Goal: Task Accomplishment & Management: Manage account settings

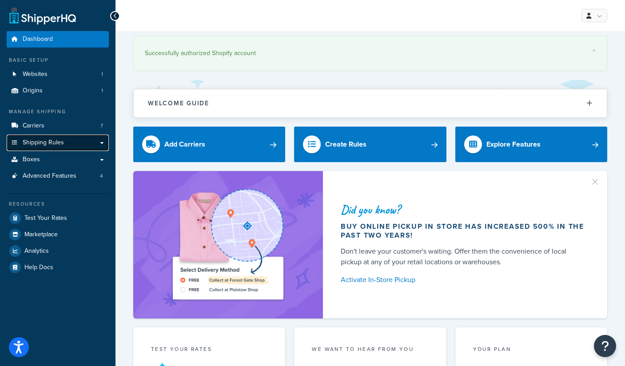
click at [53, 143] on span "Shipping Rules" at bounding box center [43, 143] width 41 height 8
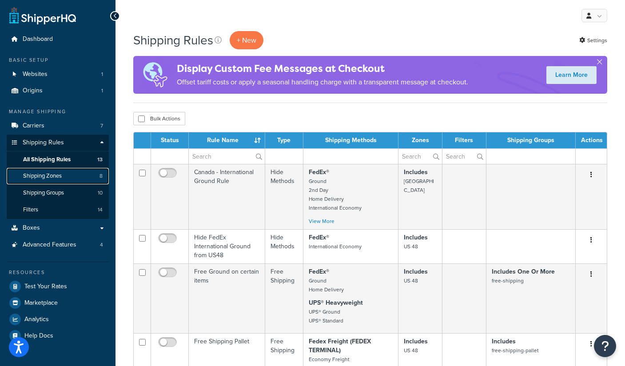
click at [55, 174] on span "Shipping Zones" at bounding box center [42, 176] width 39 height 8
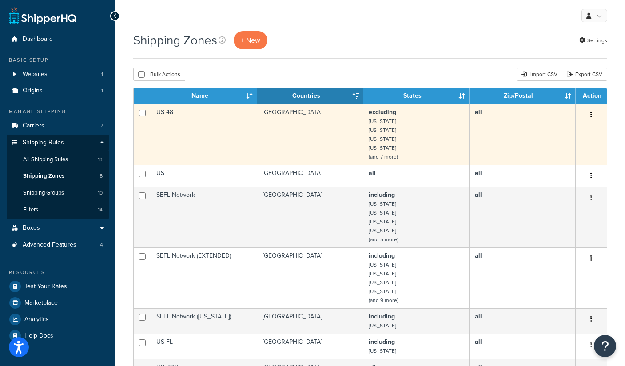
click at [396, 138] on small "[US_STATE]" at bounding box center [382, 139] width 28 height 8
click at [165, 111] on td "US 48" at bounding box center [204, 134] width 106 height 61
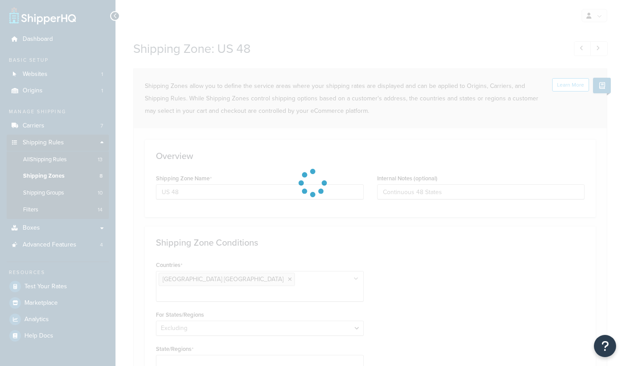
select select "excluding"
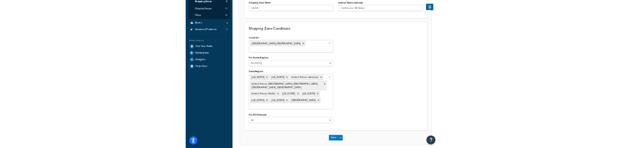
scroll to position [176, 0]
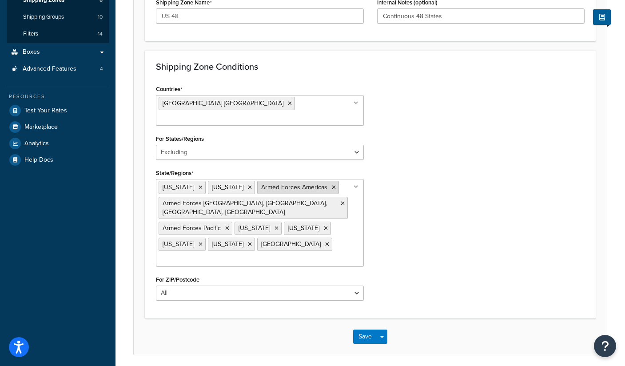
click at [289, 182] on span "Armed Forces Americas" at bounding box center [294, 186] width 66 height 9
drag, startPoint x: 263, startPoint y: 172, endPoint x: 322, endPoint y: 170, distance: 59.1
click at [322, 182] on span "Armed Forces Americas" at bounding box center [294, 186] width 66 height 9
drag, startPoint x: 238, startPoint y: 205, endPoint x: 253, endPoint y: 205, distance: 15.1
click at [253, 223] on span "Guam" at bounding box center [254, 227] width 32 height 9
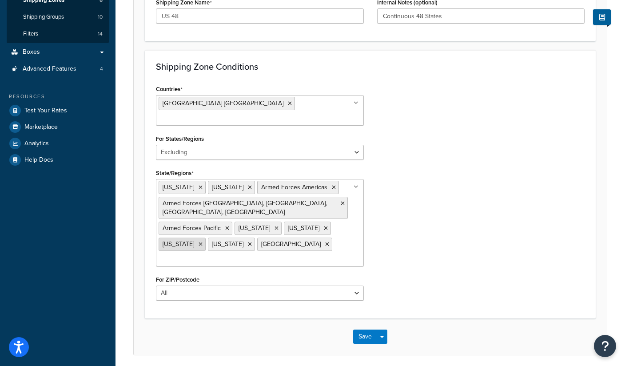
drag, startPoint x: 163, startPoint y: 223, endPoint x: 227, endPoint y: 223, distance: 64.4
click at [194, 239] on span "Northern Mariana Islands" at bounding box center [178, 243] width 32 height 9
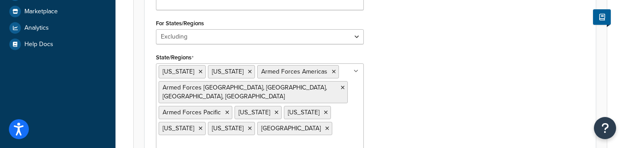
scroll to position [292, 0]
drag, startPoint x: 247, startPoint y: 103, endPoint x: 274, endPoint y: 106, distance: 27.6
click at [255, 121] on li "Puerto Rico" at bounding box center [231, 127] width 47 height 13
drag, startPoint x: 300, startPoint y: 105, endPoint x: 337, endPoint y: 105, distance: 36.8
click at [332, 121] on li "Virgin Islands" at bounding box center [294, 127] width 75 height 13
